Goal: Transaction & Acquisition: Purchase product/service

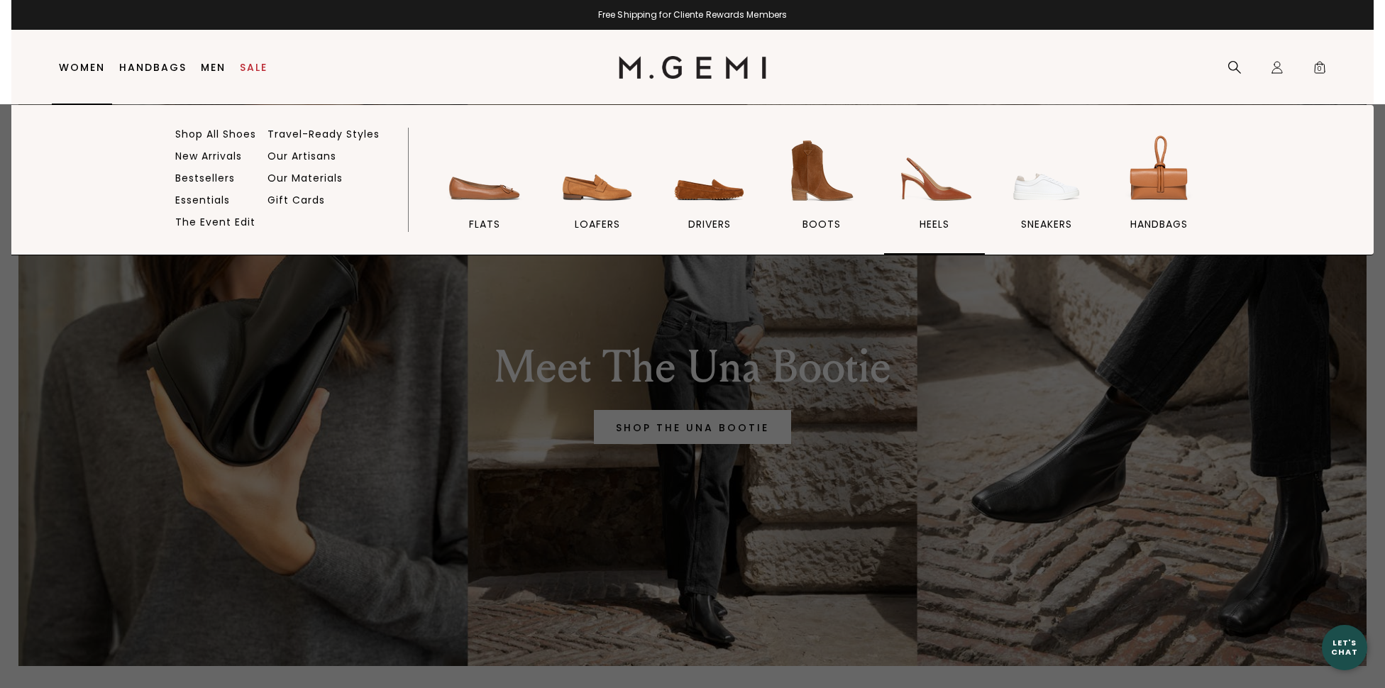
click at [940, 187] on img at bounding box center [934, 170] width 79 height 79
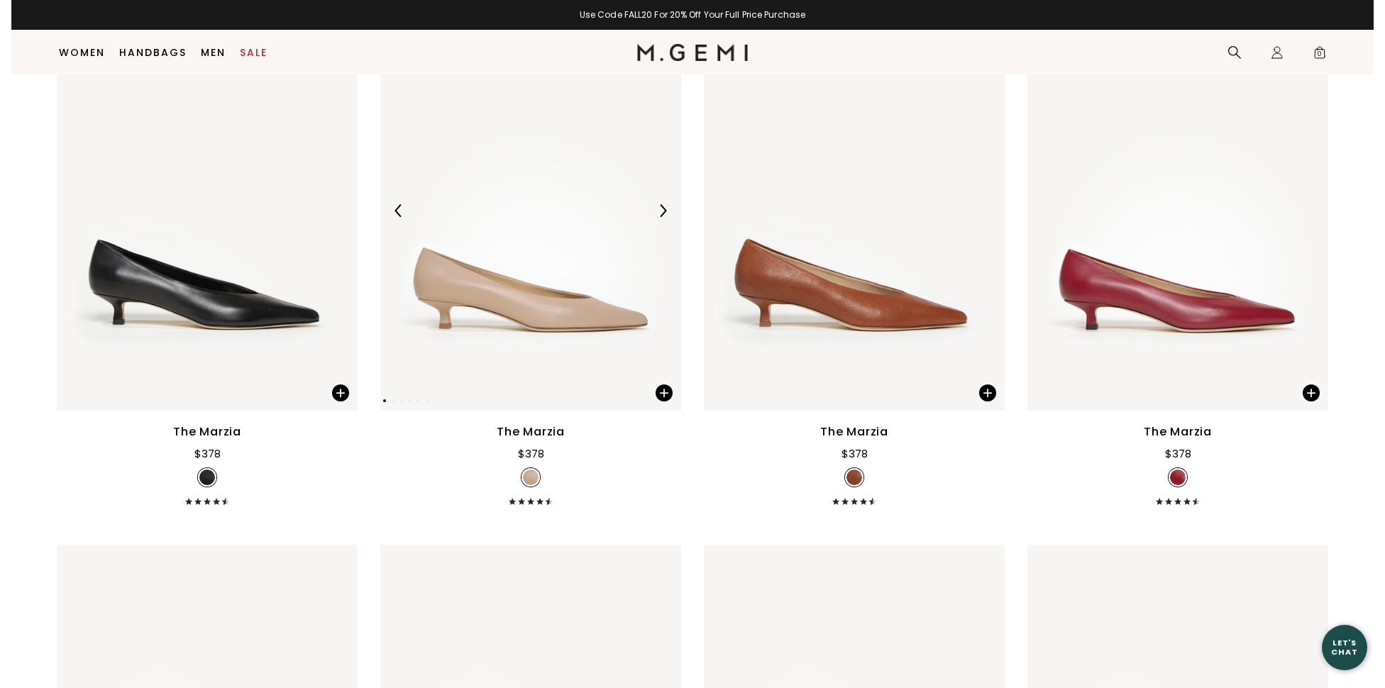
scroll to position [3489, 0]
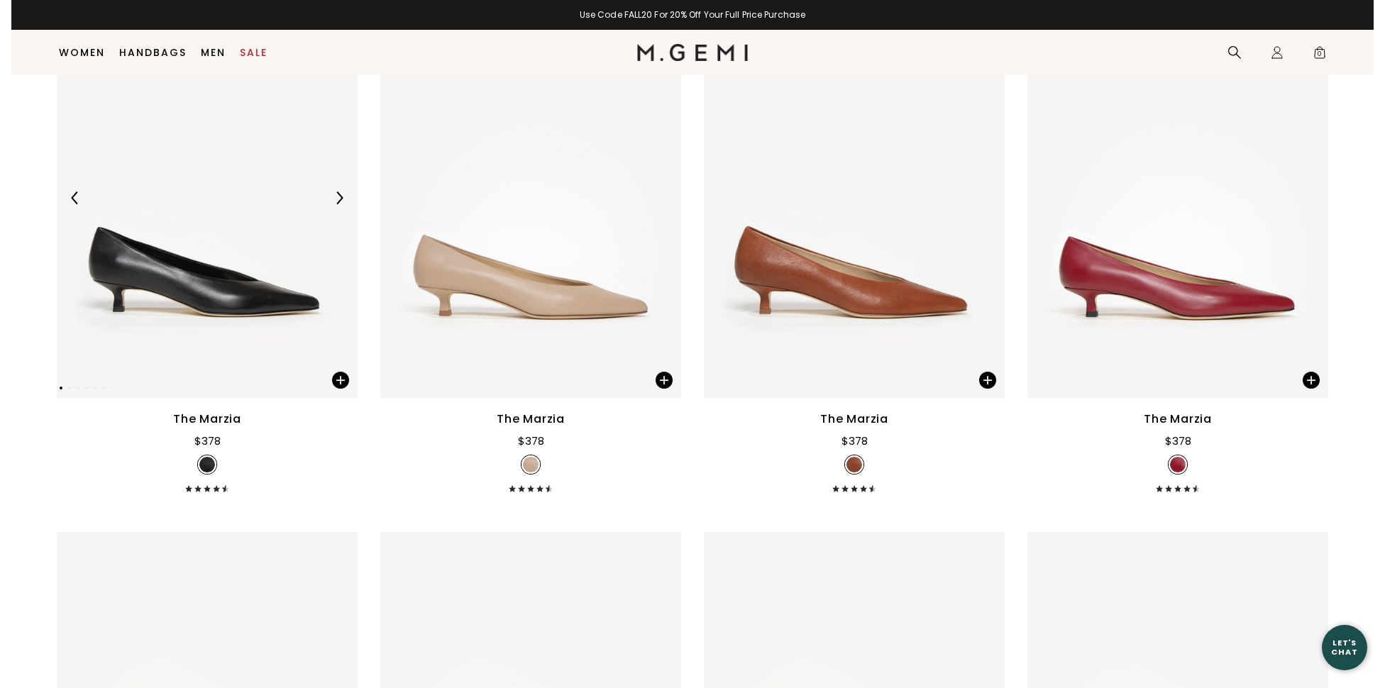
click at [282, 246] on img at bounding box center [207, 197] width 301 height 401
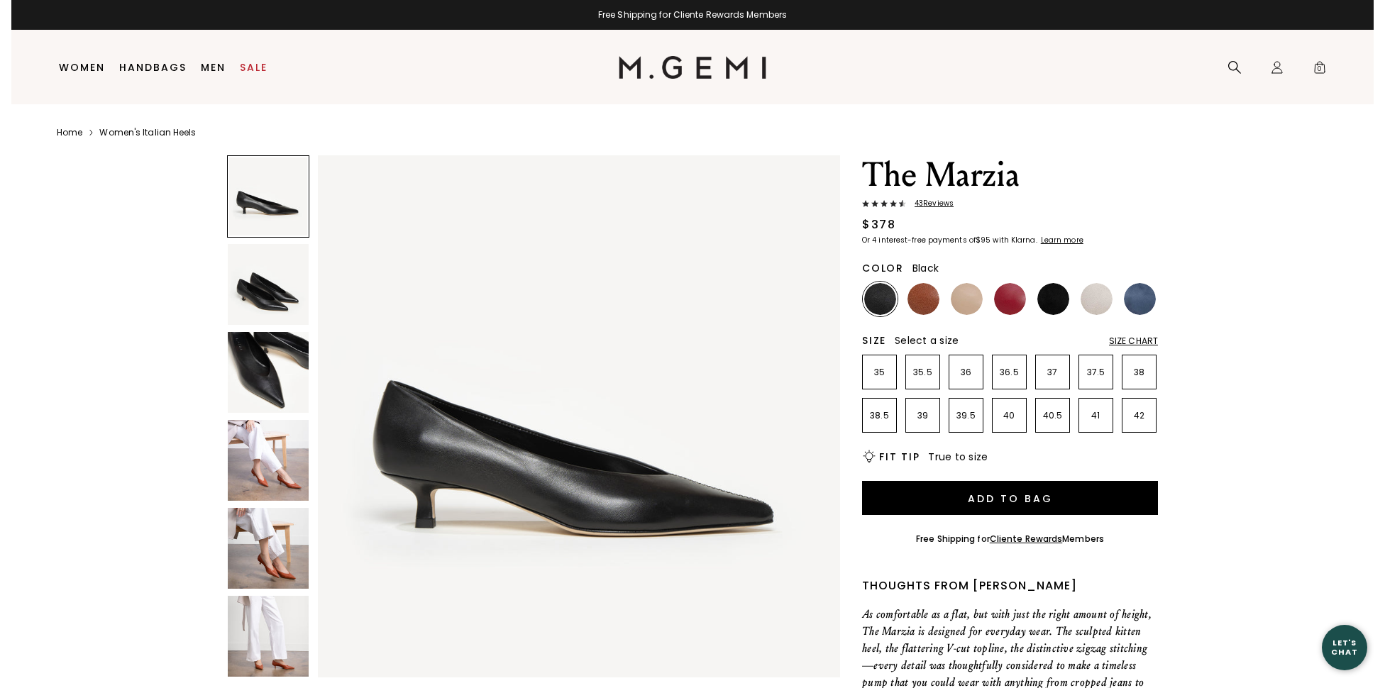
click at [935, 202] on span "43 Review s" at bounding box center [930, 203] width 48 height 9
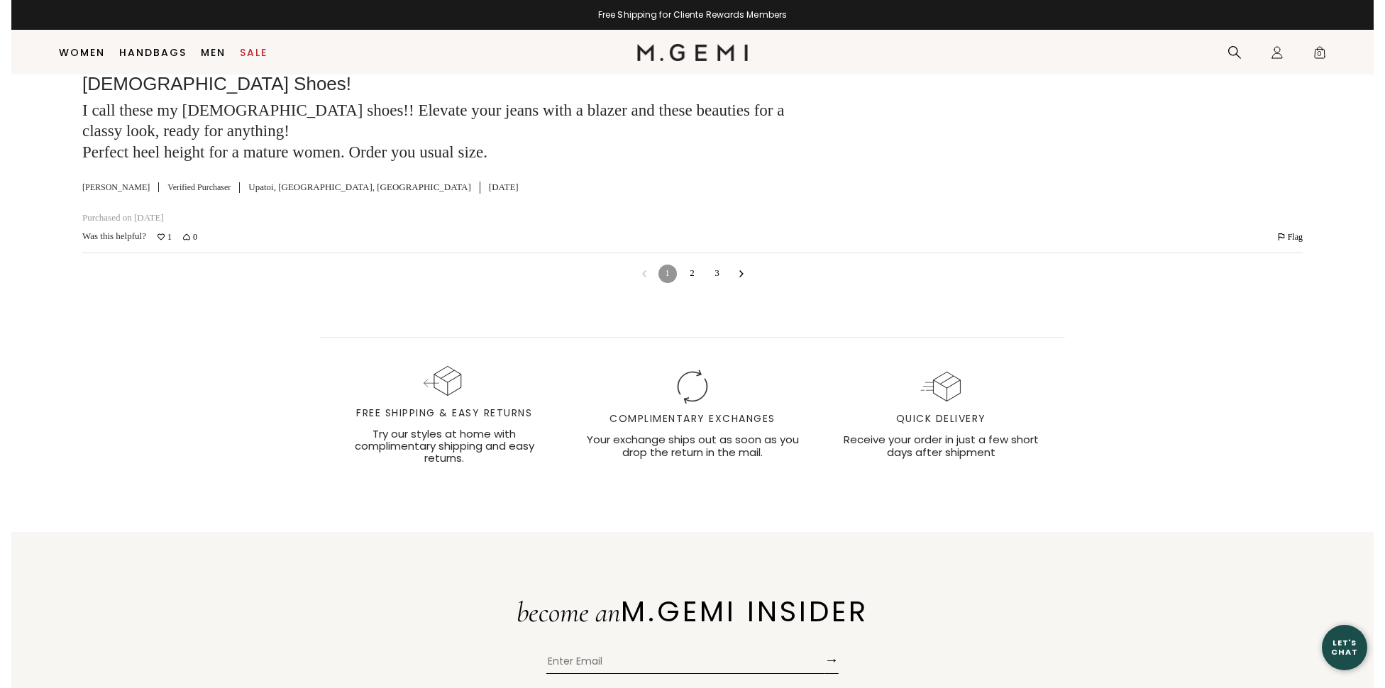
scroll to position [4275, 0]
click at [692, 280] on link "2" at bounding box center [693, 271] width 18 height 18
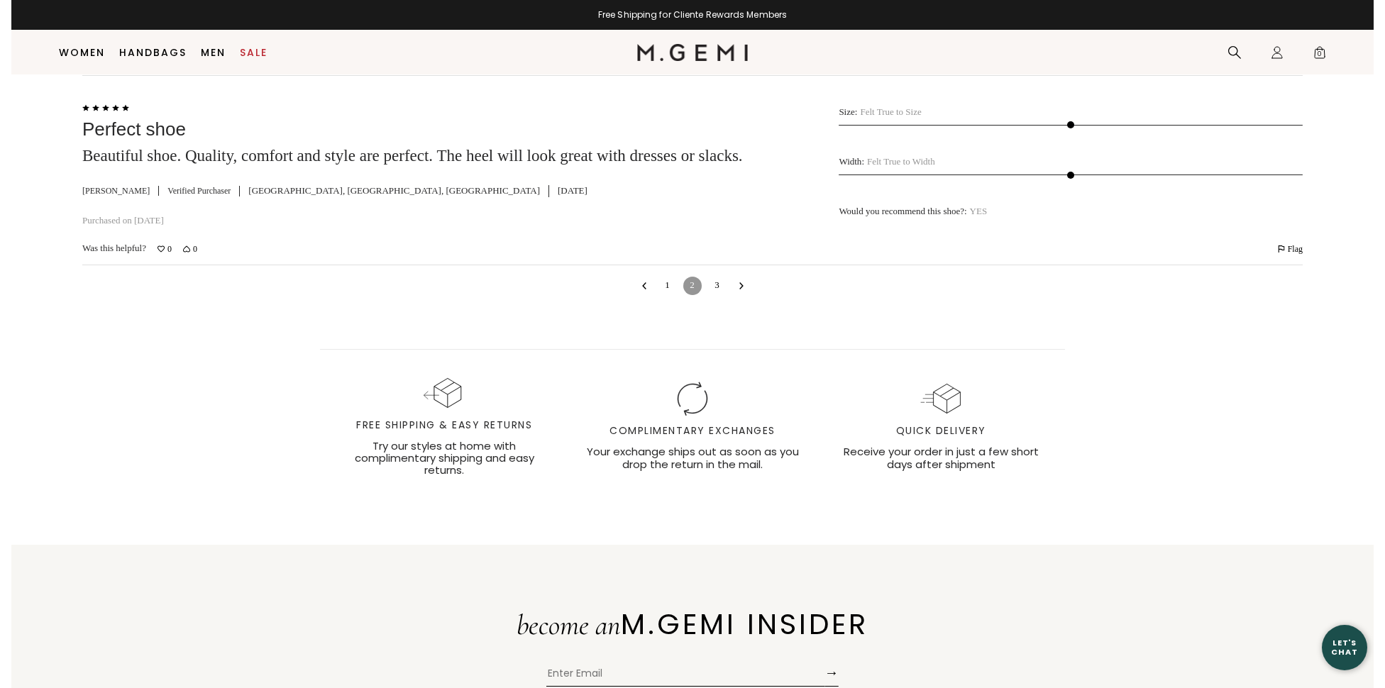
scroll to position [6288, 0]
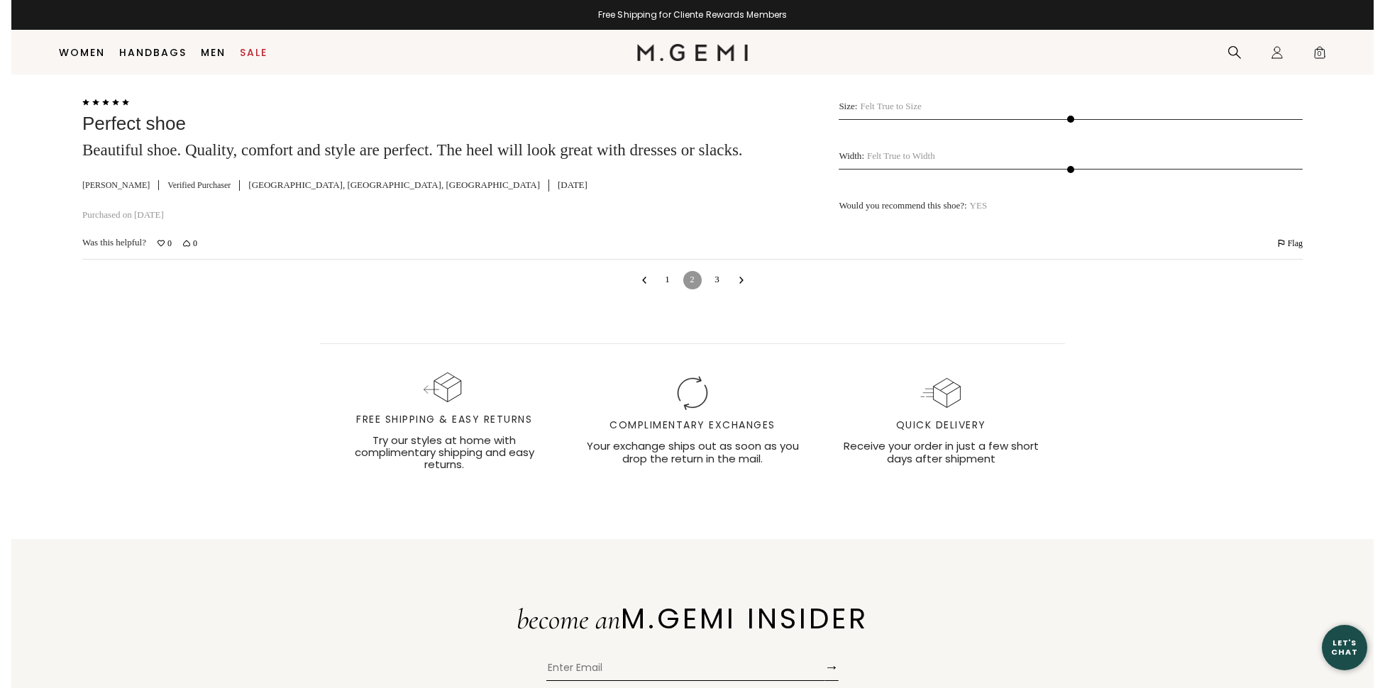
click at [718, 290] on link "3" at bounding box center [717, 280] width 18 height 18
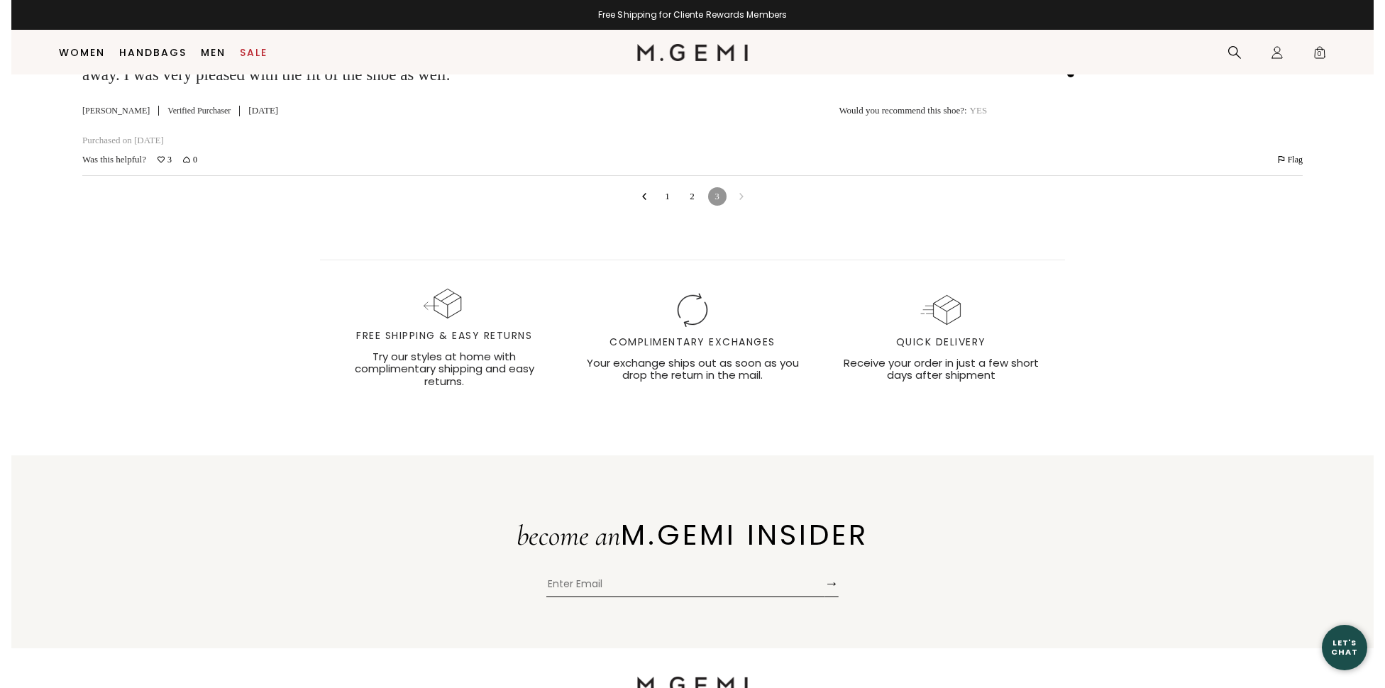
scroll to position [5014, 0]
